Goal: Navigation & Orientation: Understand site structure

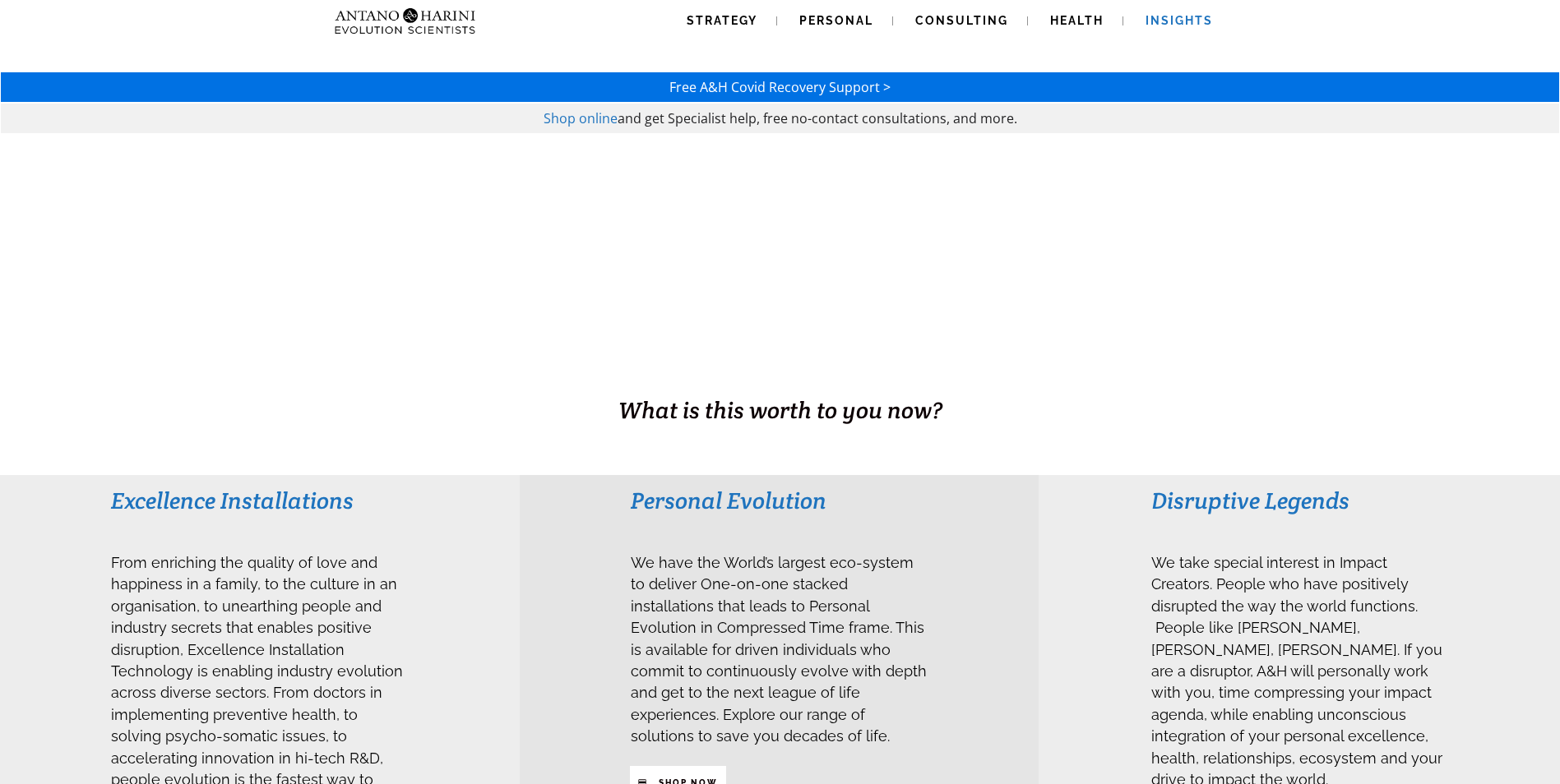
click at [1181, 19] on span "Insights" at bounding box center [1179, 20] width 68 height 14
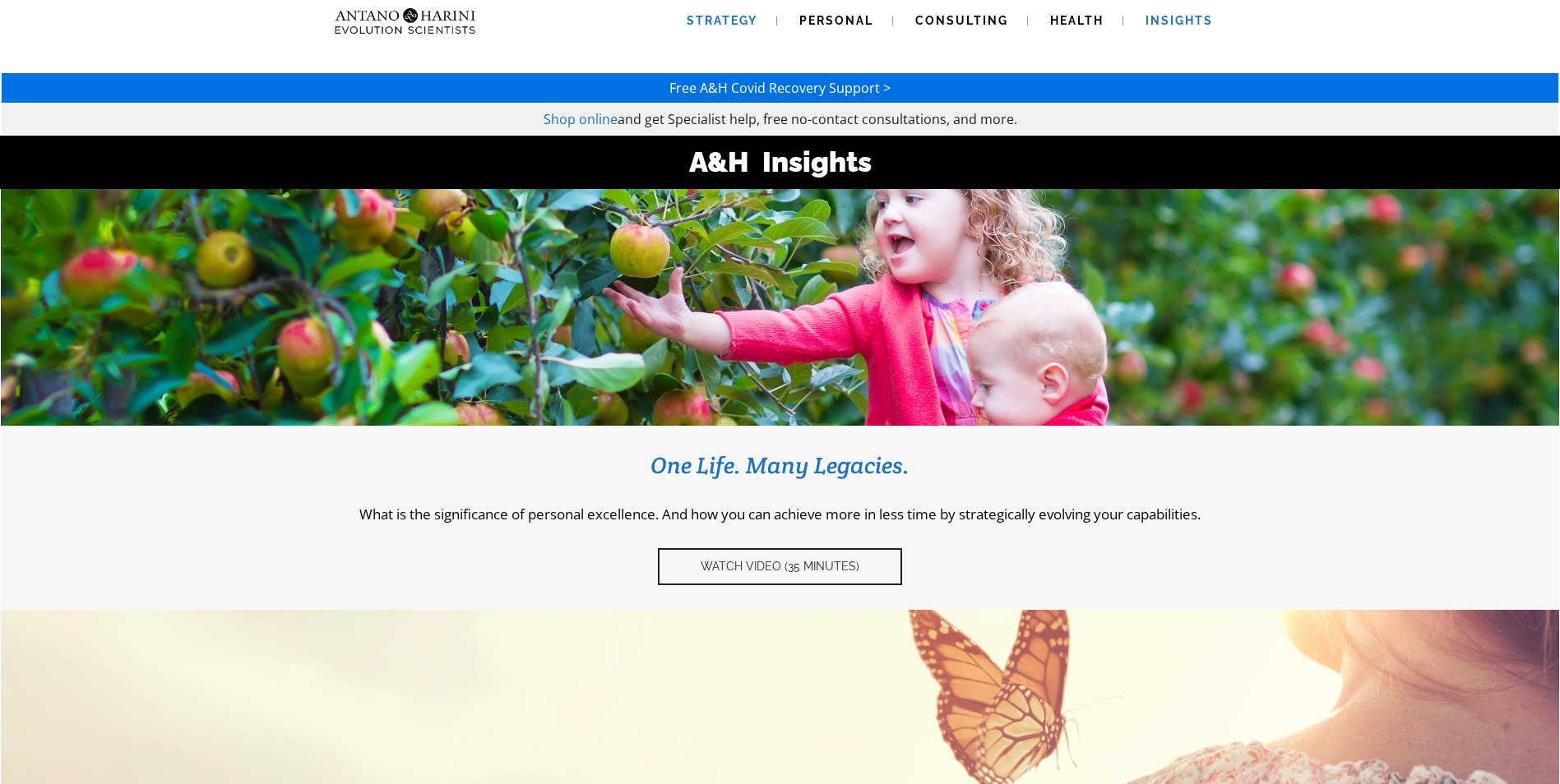
click at [697, 16] on span "Strategy" at bounding box center [721, 20] width 71 height 14
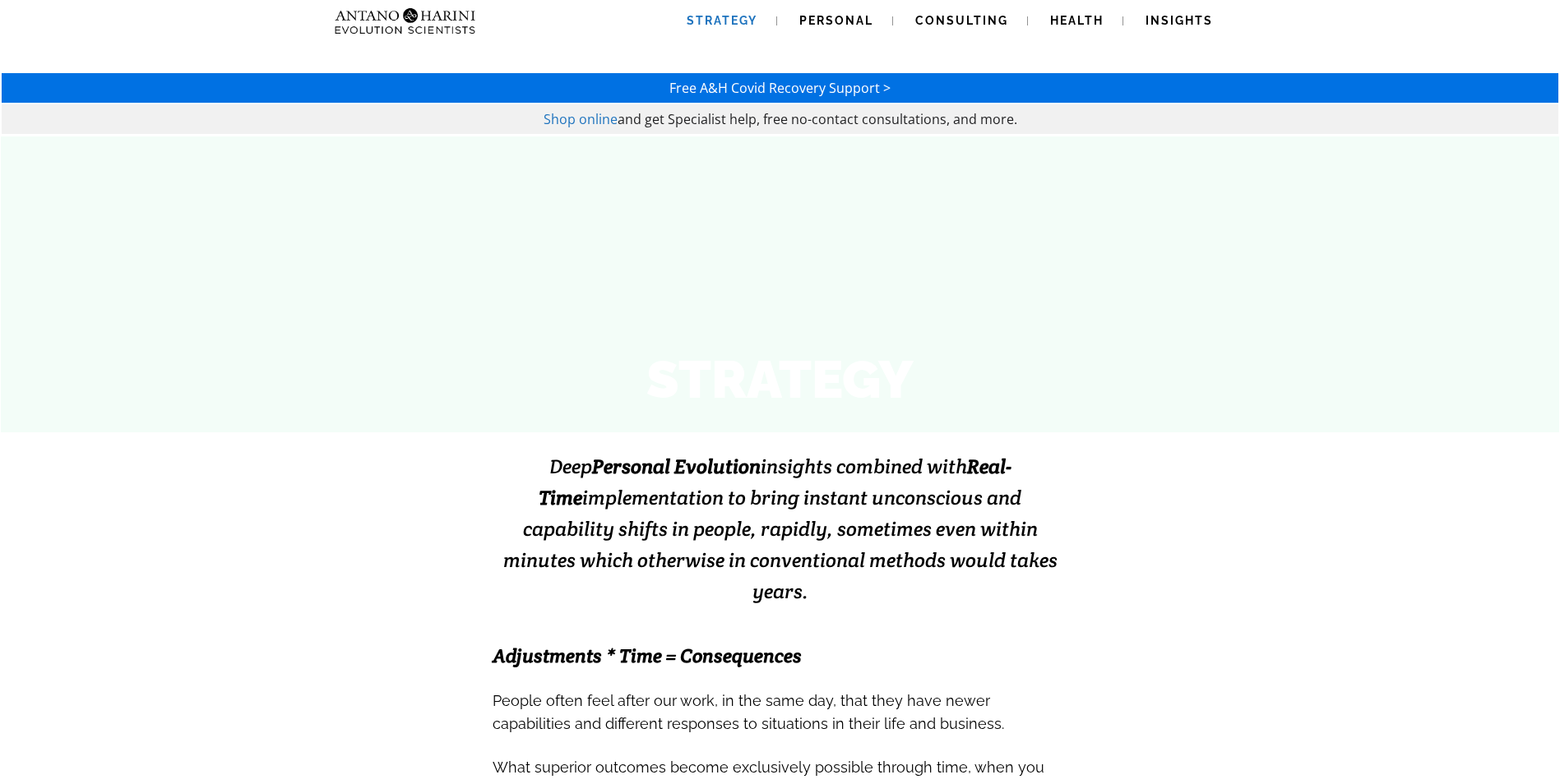
click at [404, 14] on img at bounding box center [372, 20] width 89 height 42
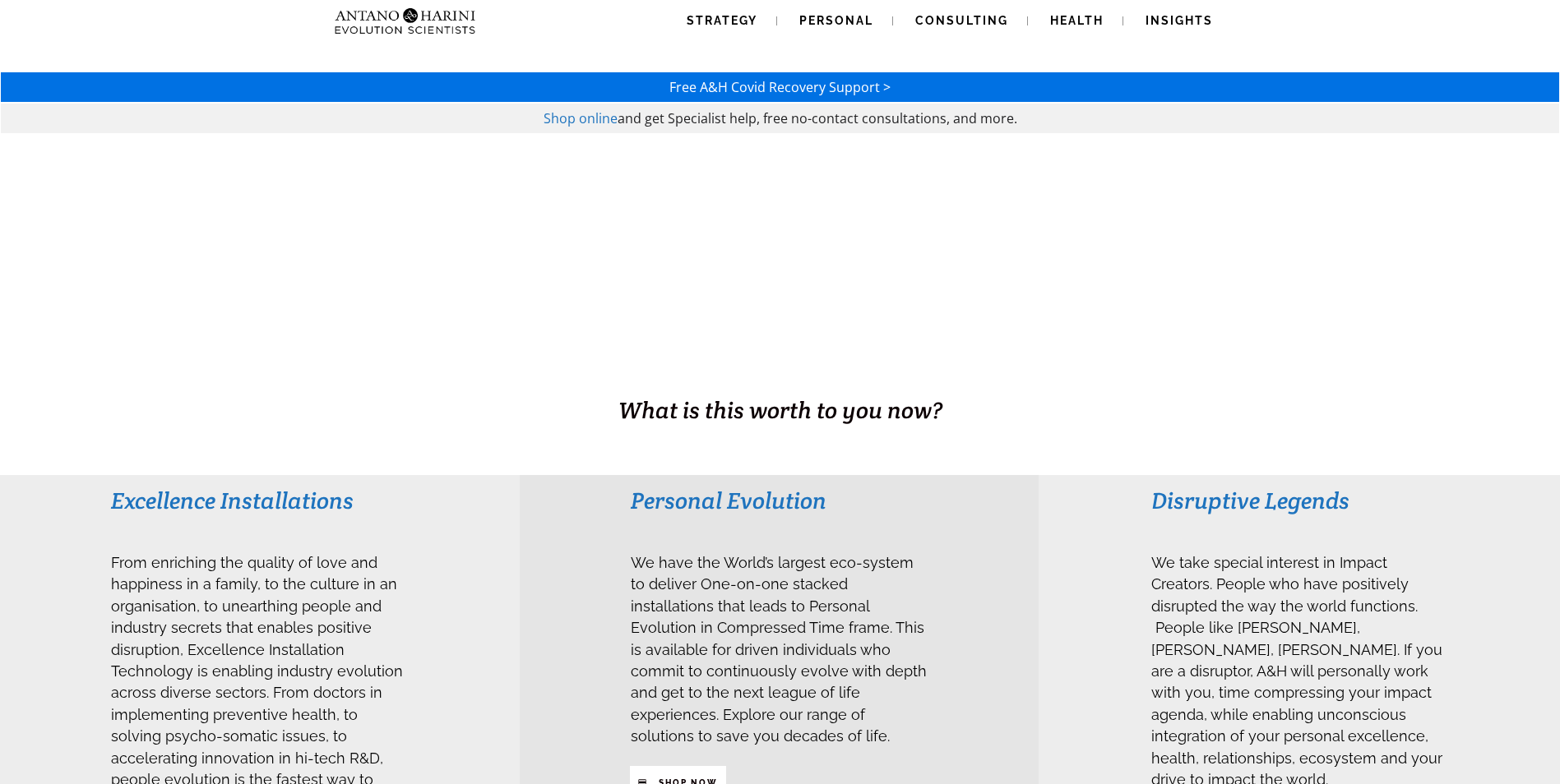
scroll to position [82, 0]
